Goal: Task Accomplishment & Management: Manage account settings

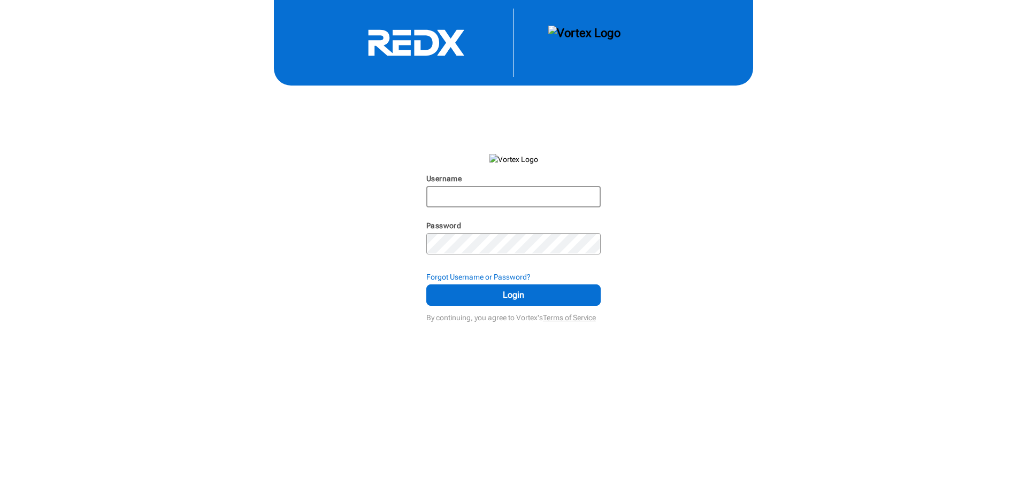
click at [600, 197] on div at bounding box center [600, 197] width 0 height 0
type input "[PERSON_NAME][EMAIL_ADDRESS][DOMAIN_NAME]"
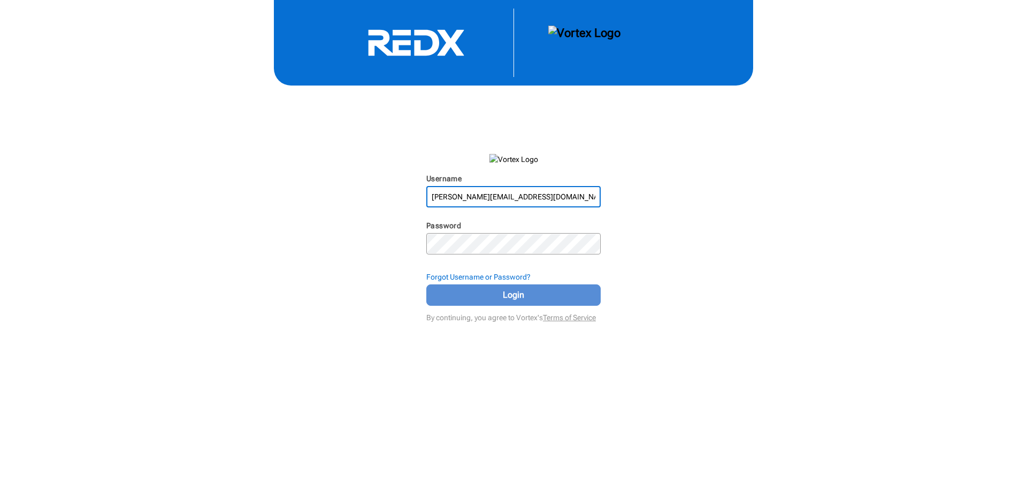
click at [494, 302] on button "Login" at bounding box center [513, 295] width 174 height 21
